Goal: Navigation & Orientation: Find specific page/section

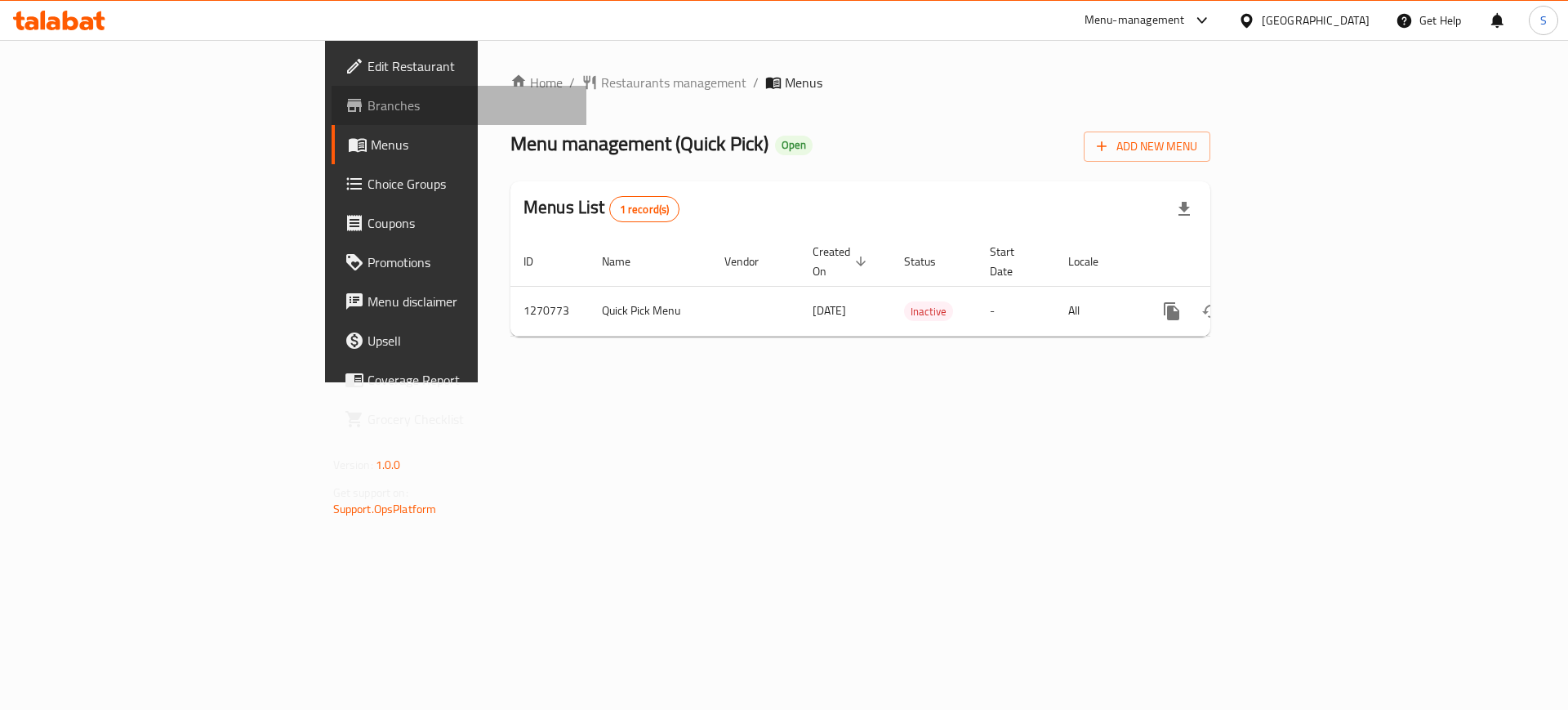
click at [368, 96] on span "Branches" at bounding box center [471, 105] width 206 height 20
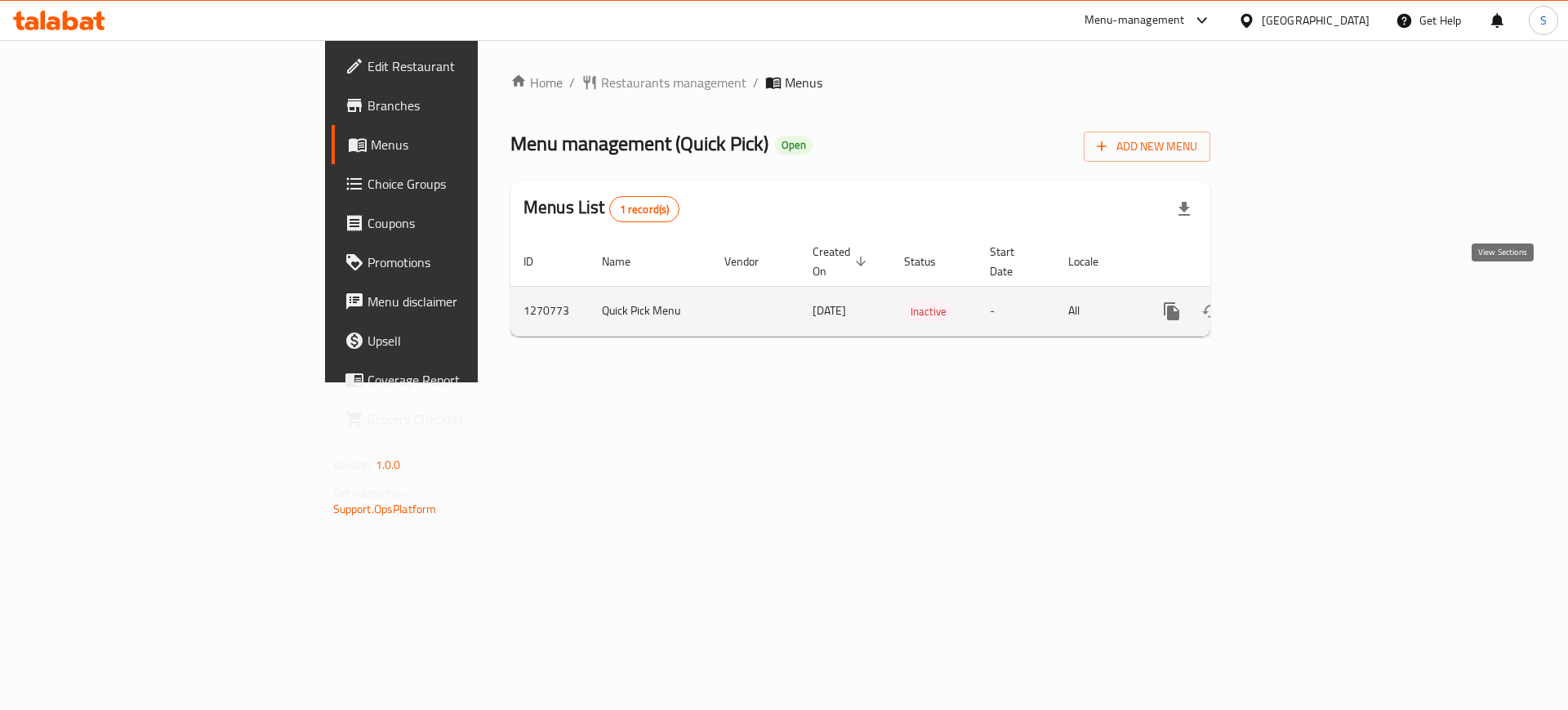
click at [1300, 301] on icon "enhanced table" at bounding box center [1289, 311] width 20 height 20
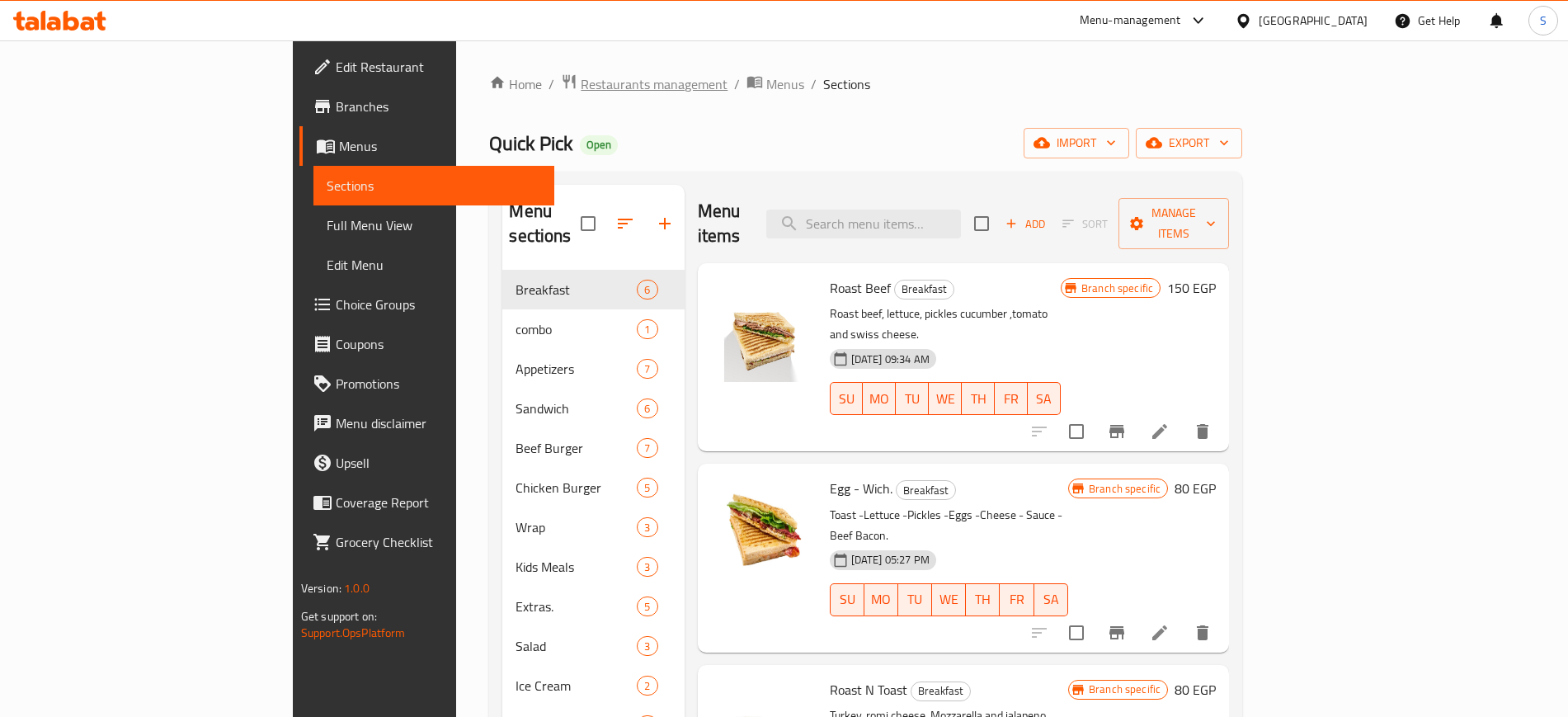
click at [581, 87] on span "Restaurants management" at bounding box center [654, 84] width 147 height 20
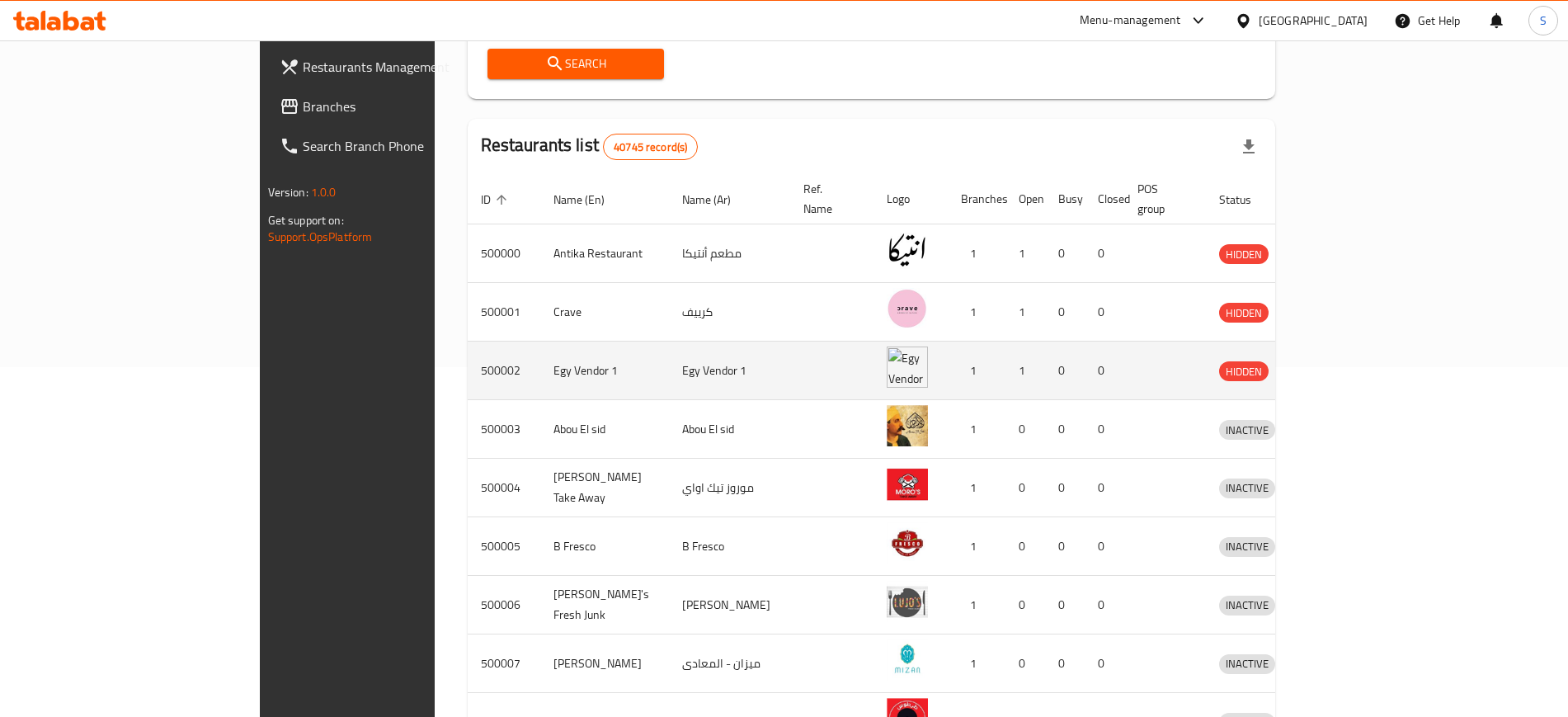
scroll to position [354, 0]
